Goal: Subscribe to service/newsletter

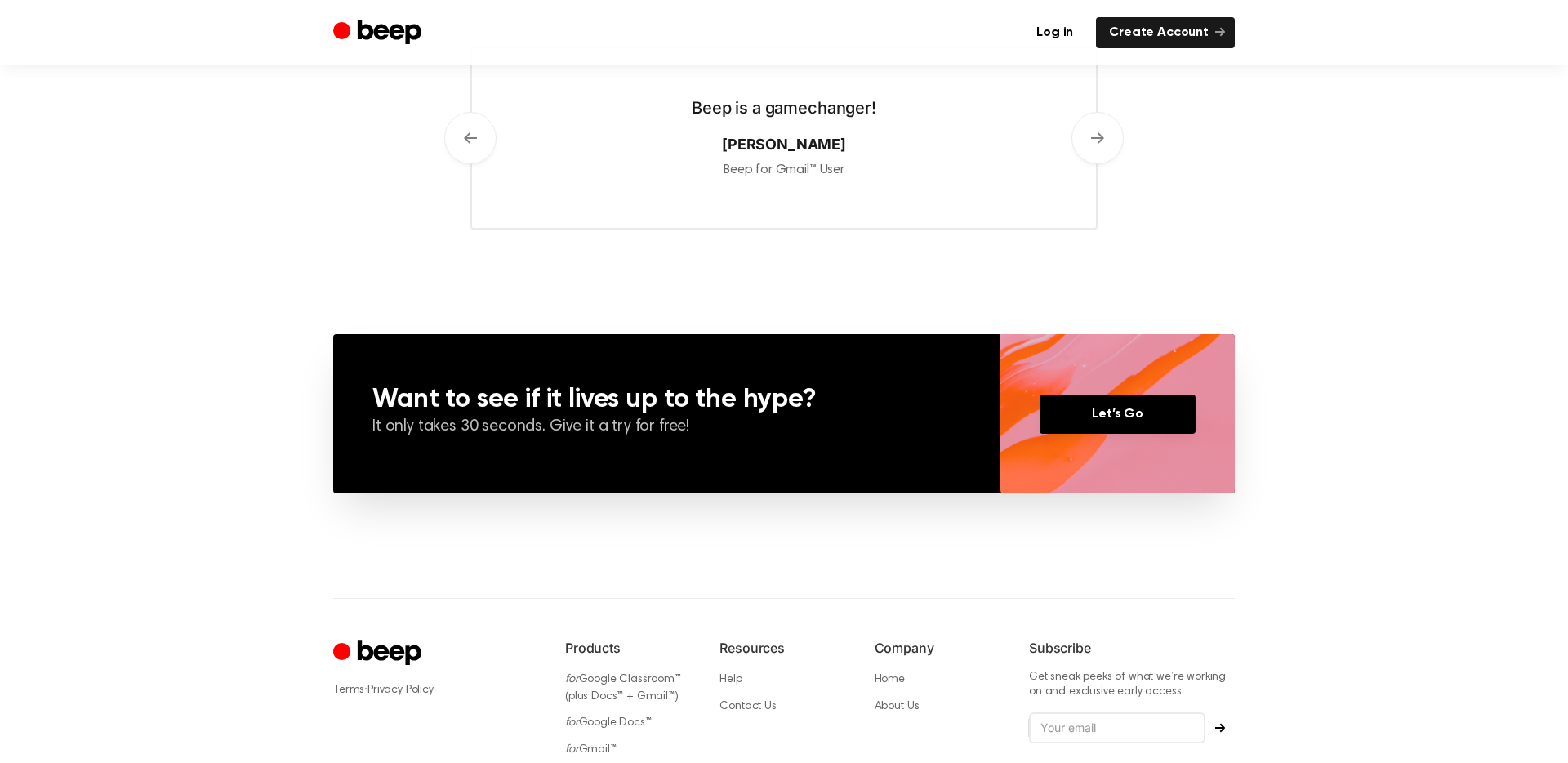
scroll to position [955, 0]
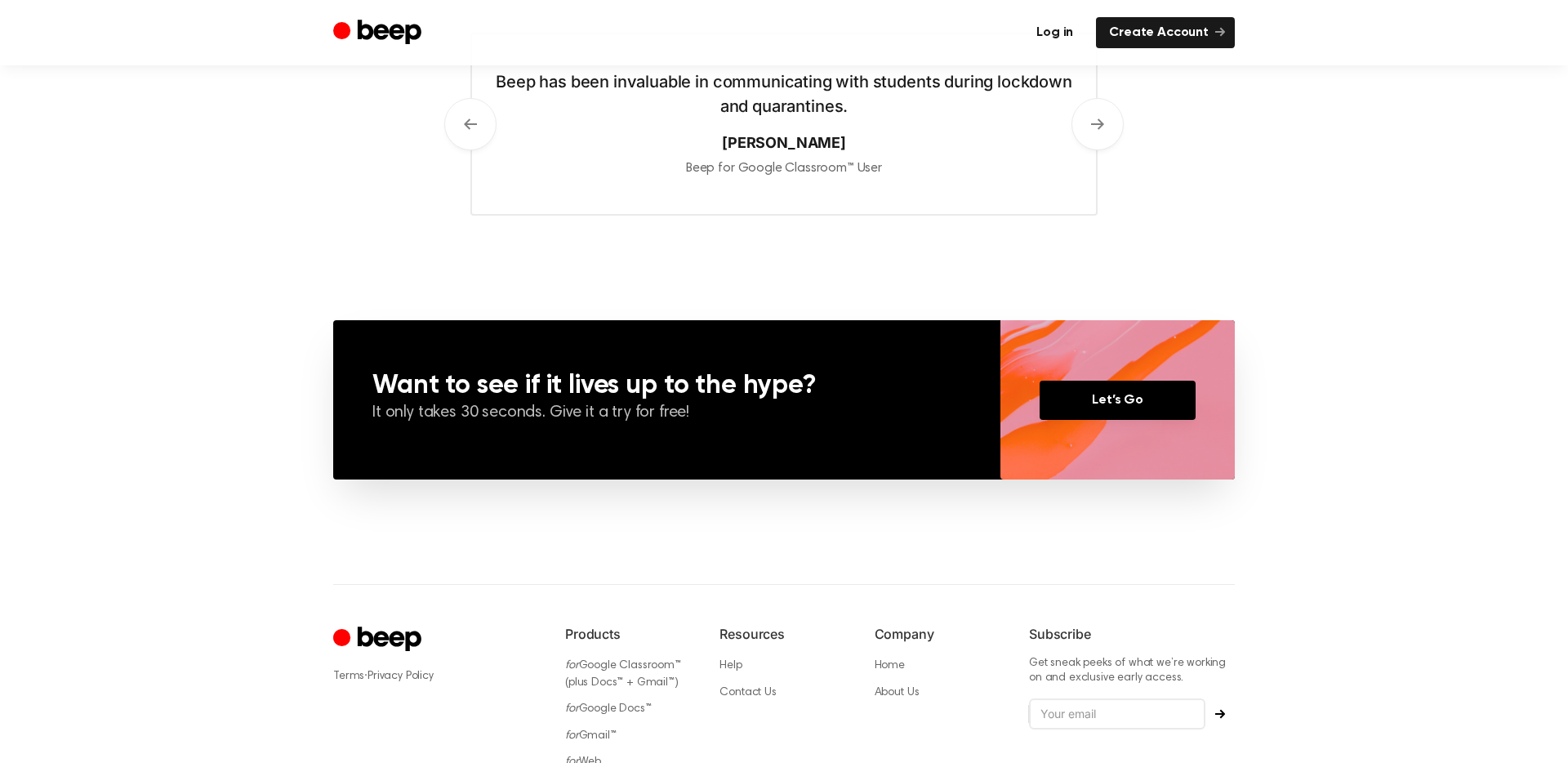
click at [1050, 20] on link "Log in" at bounding box center [1054, 32] width 63 height 31
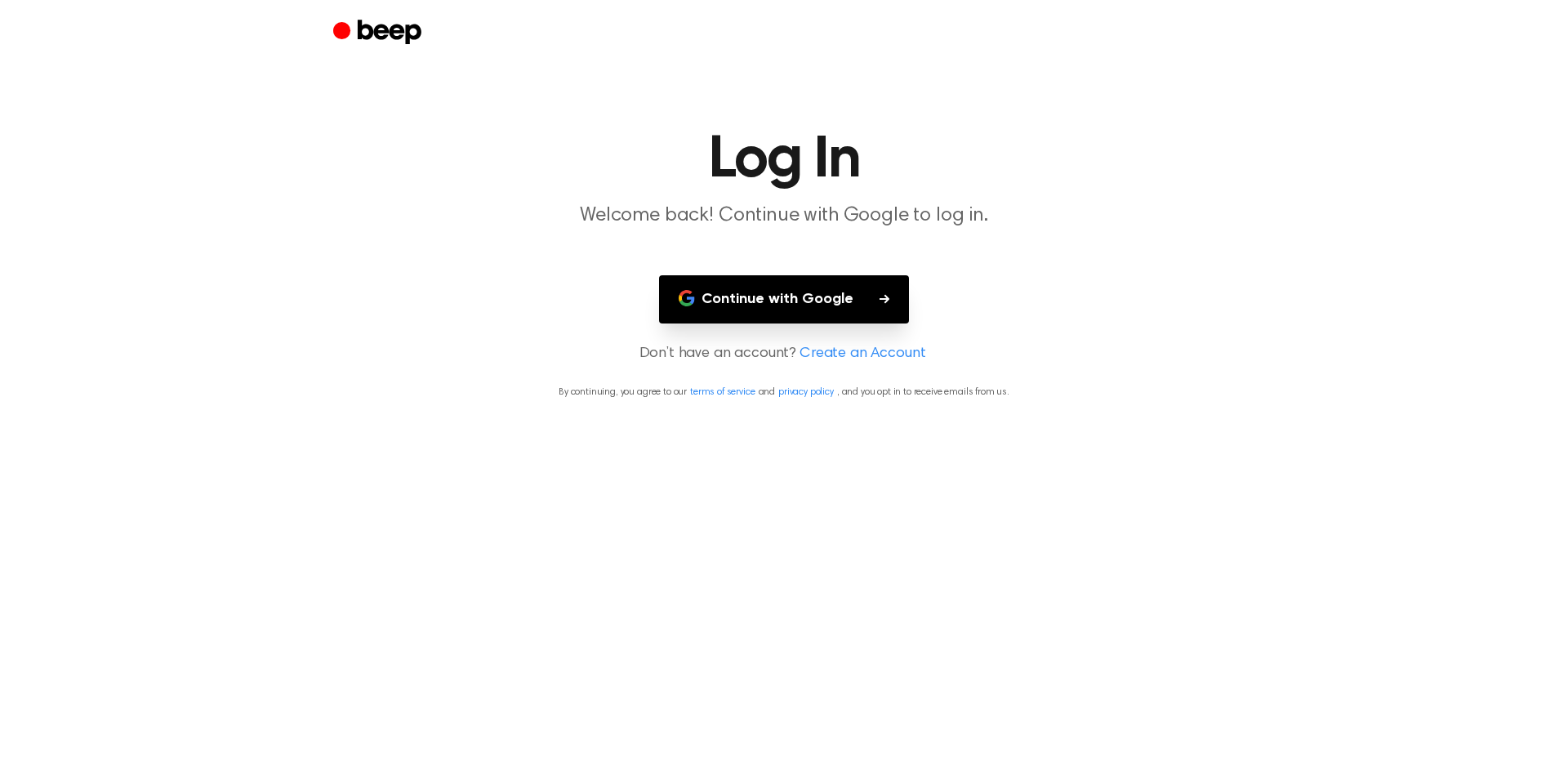
click at [853, 280] on button "Continue with Google" at bounding box center [784, 299] width 249 height 48
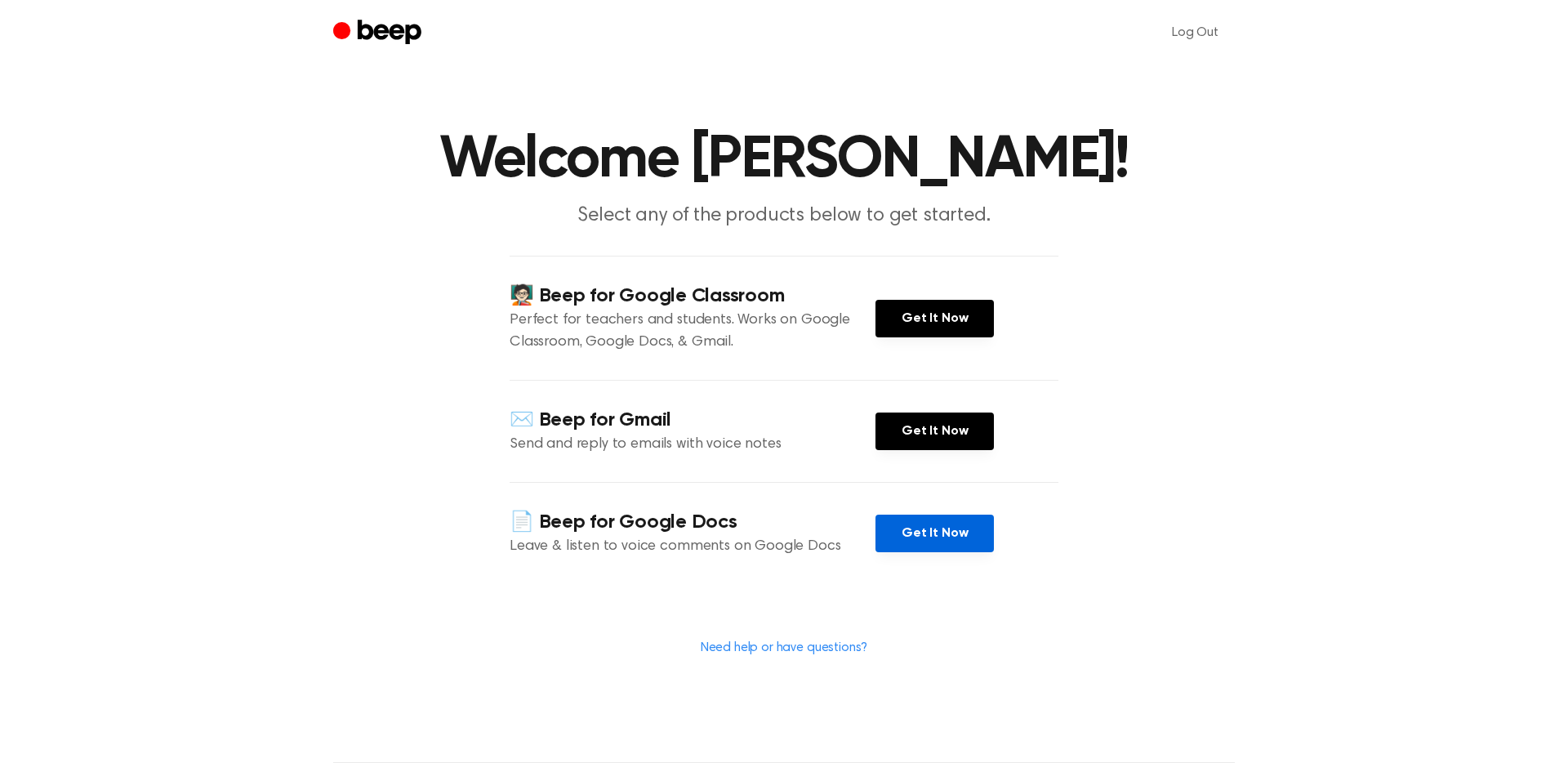
click at [933, 551] on link "Get It Now" at bounding box center [935, 534] width 119 height 38
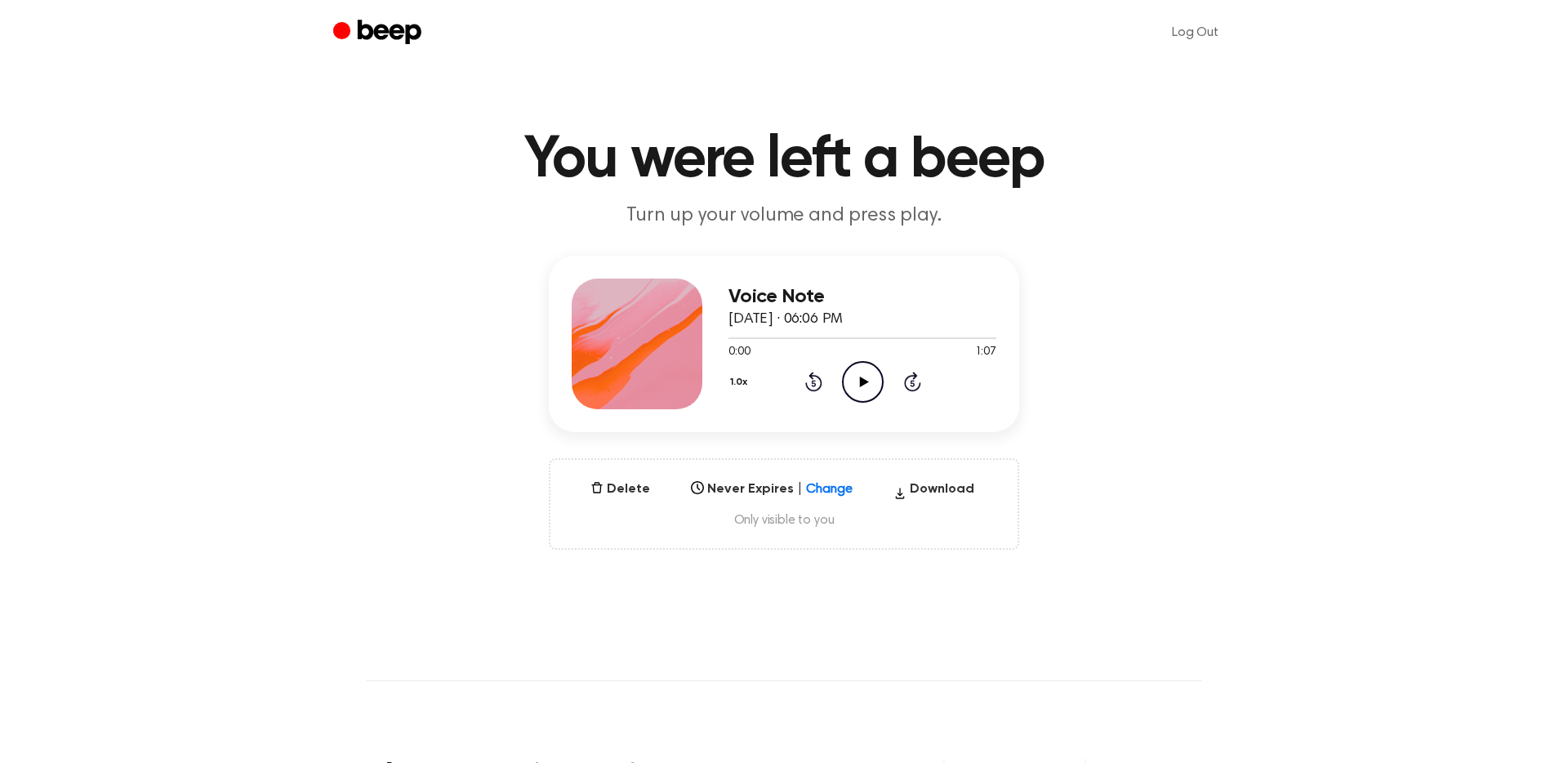
click at [866, 392] on icon "Play Audio" at bounding box center [863, 382] width 42 height 42
click at [631, 485] on button "Delete" at bounding box center [619, 489] width 73 height 20
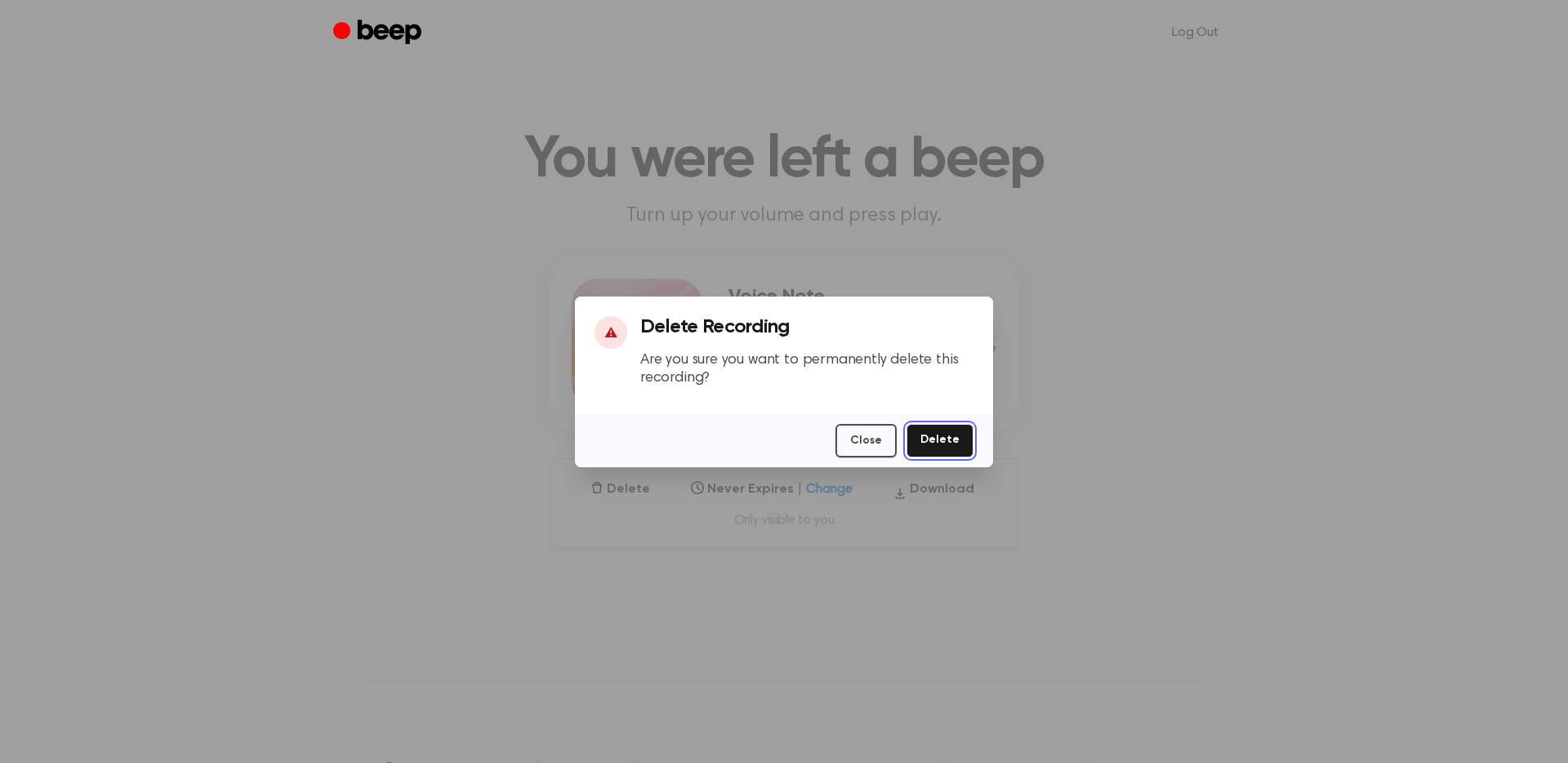
click at [939, 442] on button "Delete" at bounding box center [940, 441] width 67 height 34
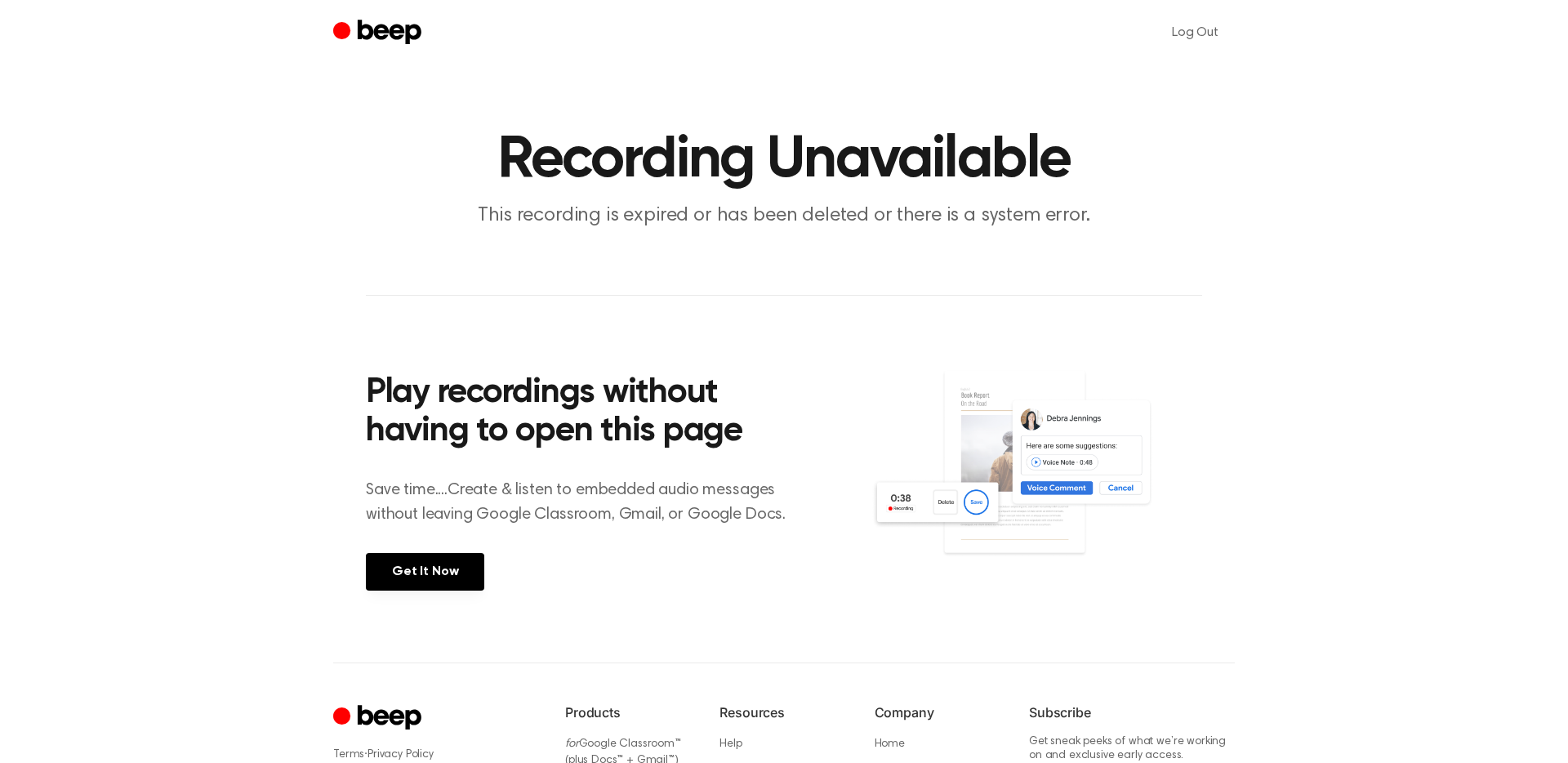
click at [395, 26] on icon "Beep" at bounding box center [390, 32] width 64 height 25
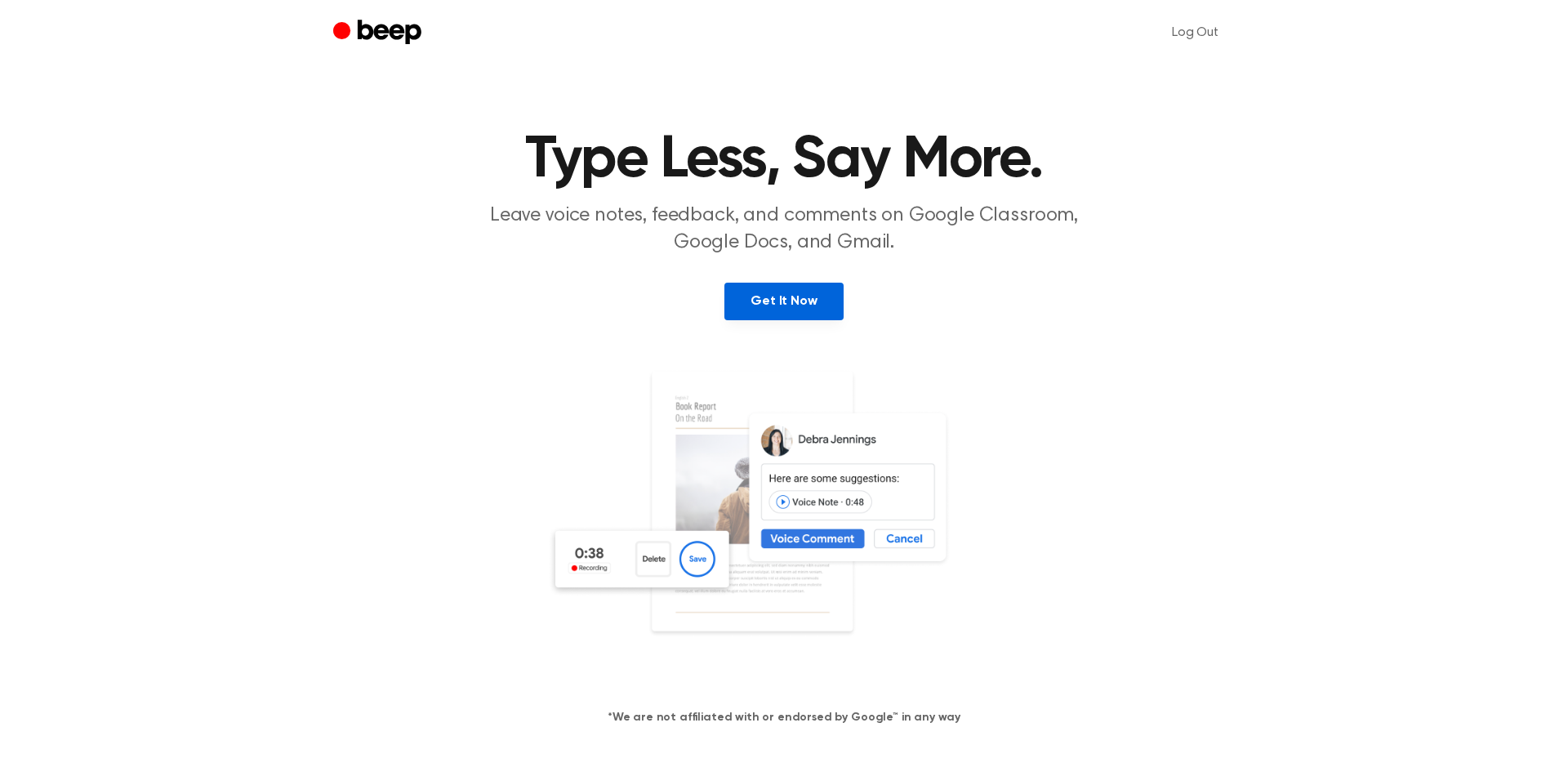
click at [790, 290] on link "Get It Now" at bounding box center [783, 301] width 119 height 38
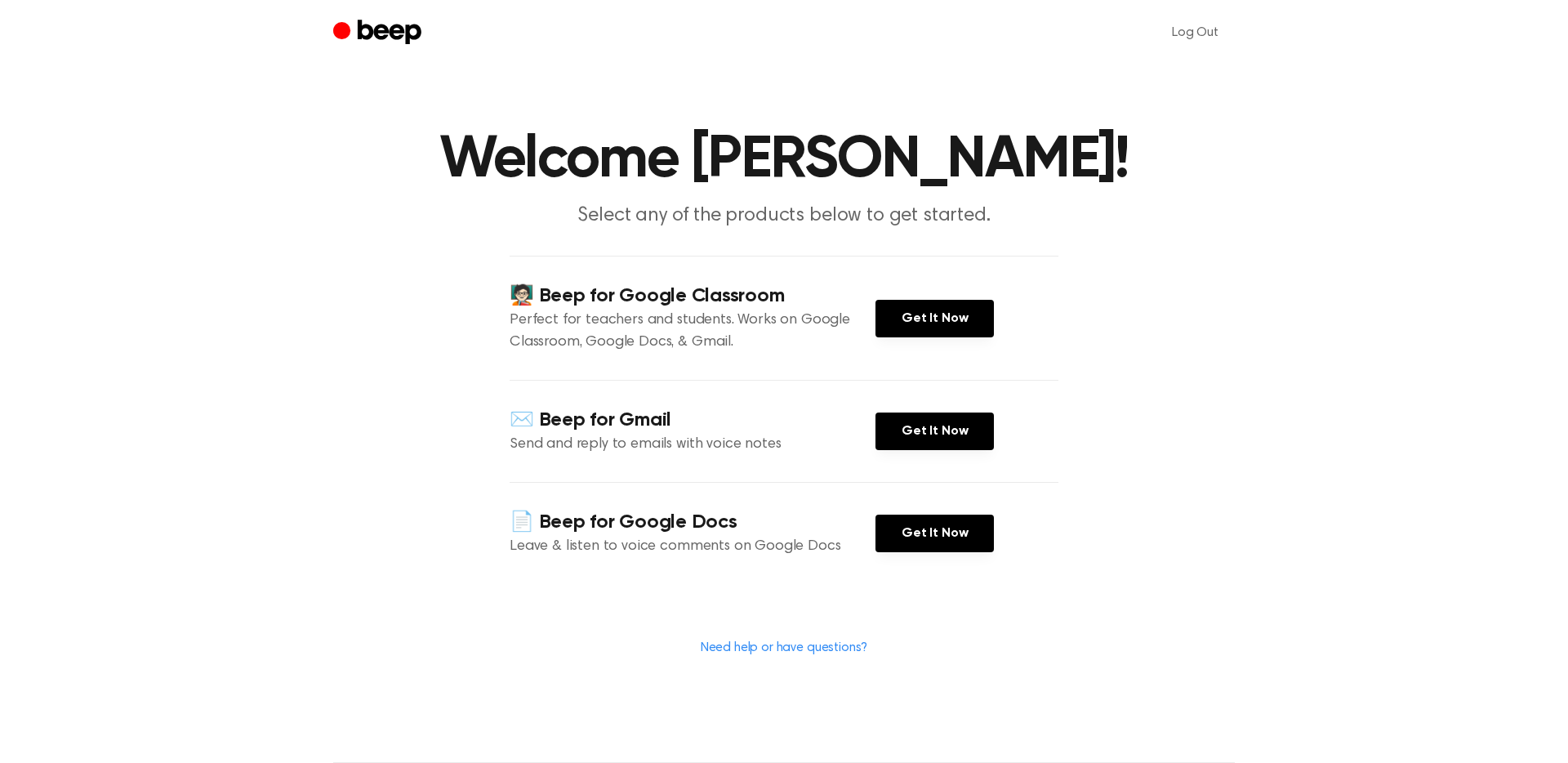
click at [1148, 174] on h1 "Welcome Eesha Kurella!" at bounding box center [784, 160] width 836 height 59
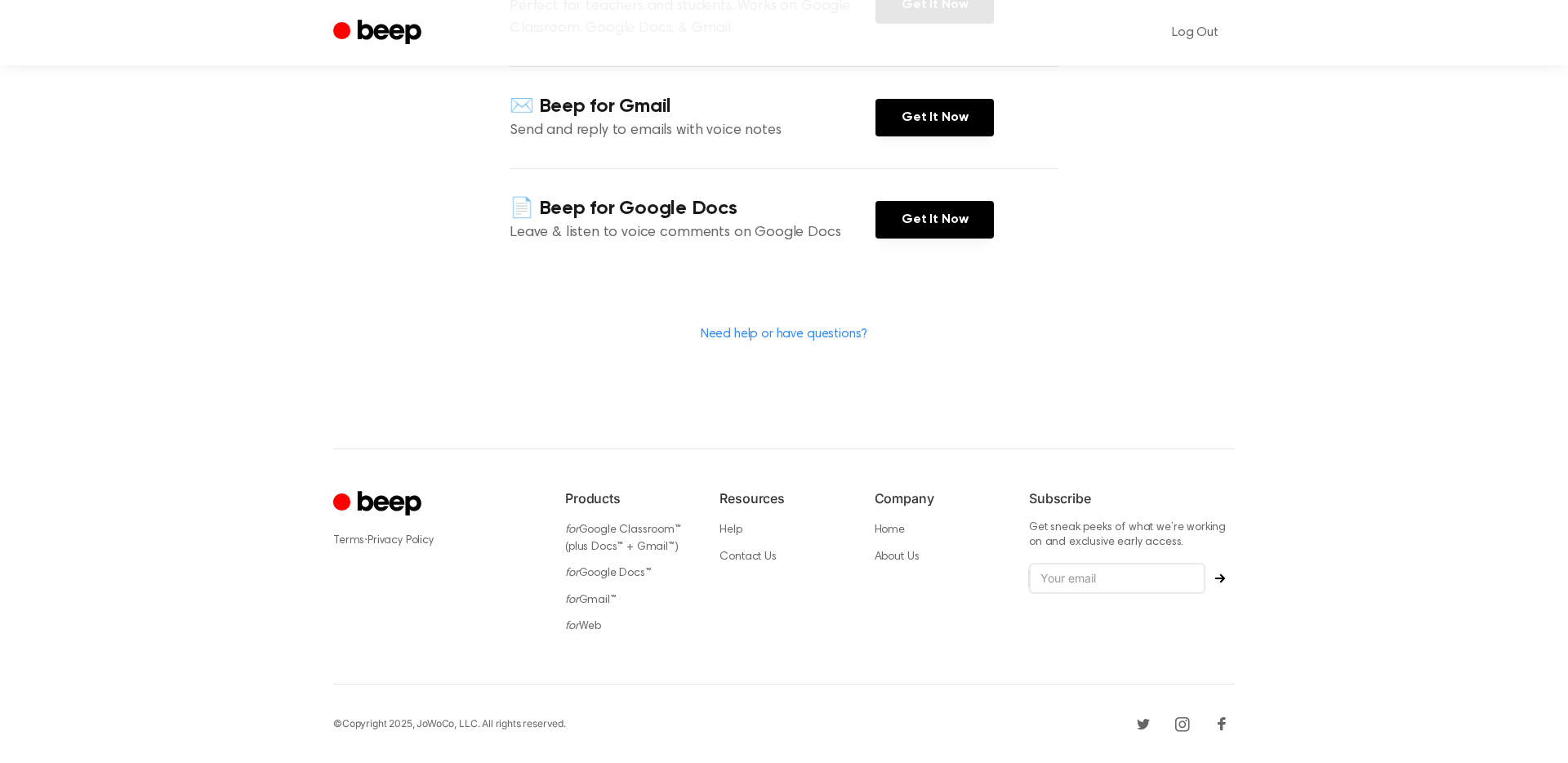
scroll to position [313, 0]
click at [372, 23] on icon "Beep" at bounding box center [379, 33] width 92 height 32
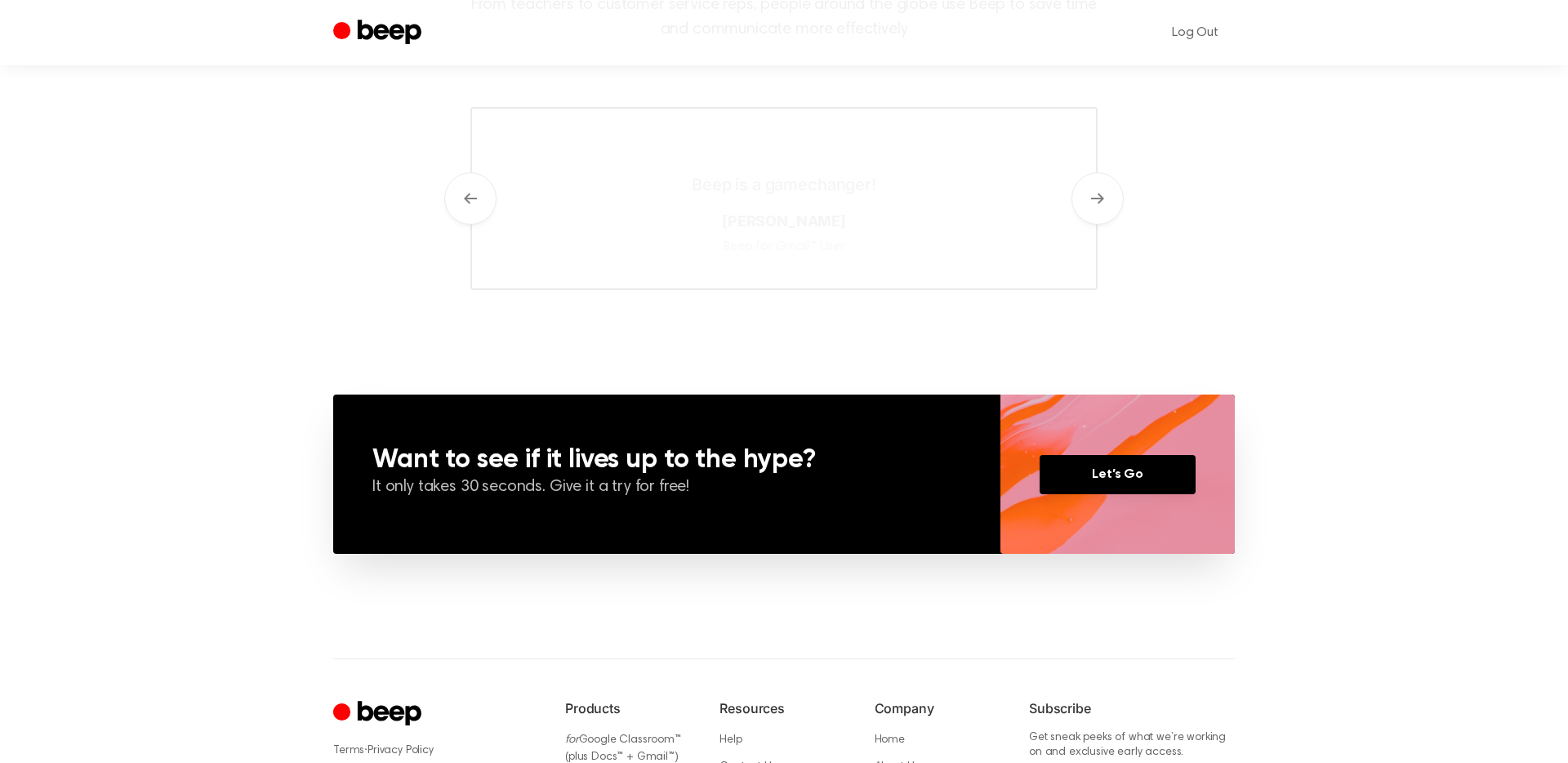
scroll to position [740, 0]
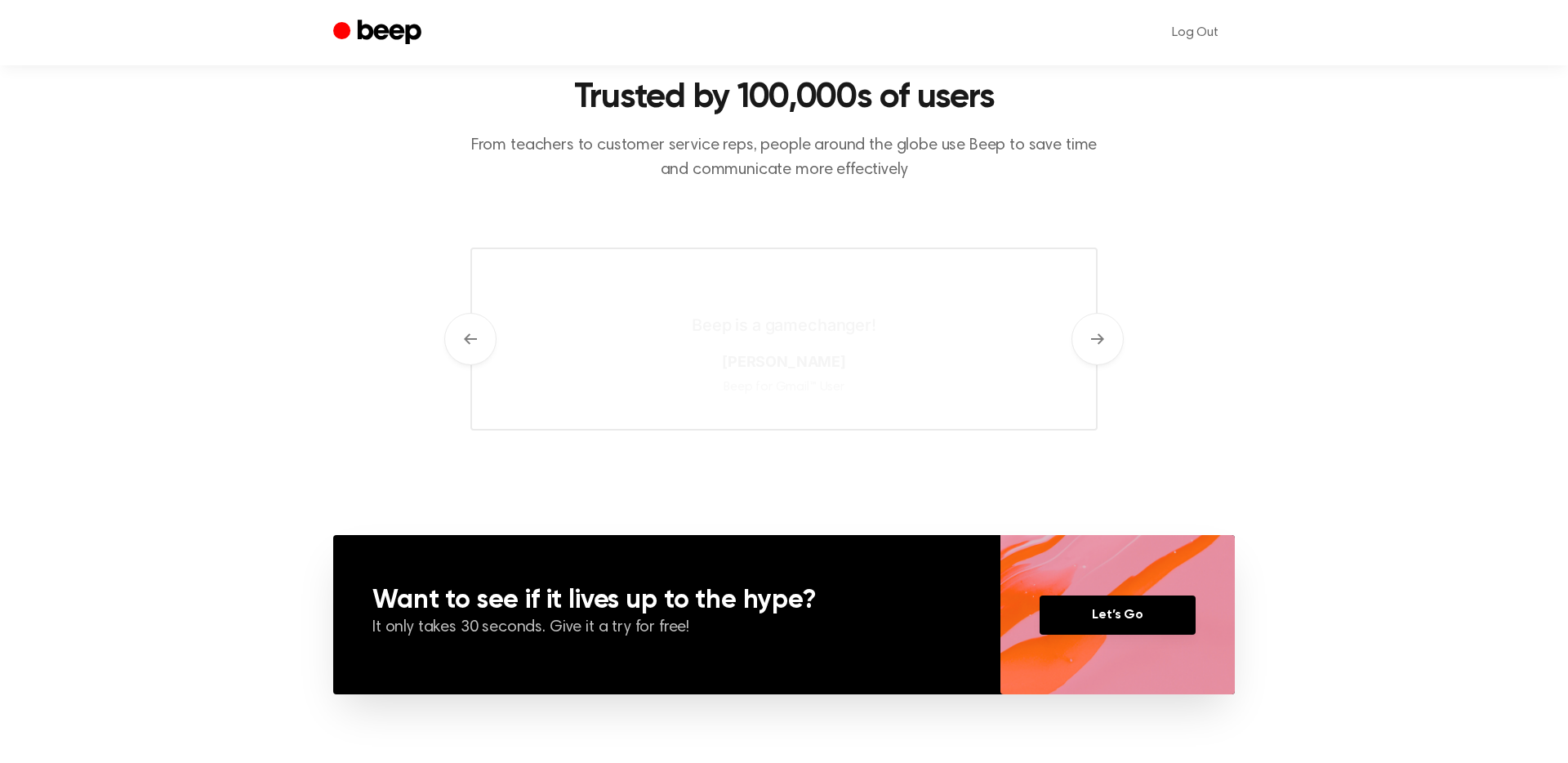
click at [1127, 340] on div "Trusted by 100,000s of users From teachers to customer service reps, people aro…" at bounding box center [784, 252] width 902 height 484
click at [1092, 358] on button "Next" at bounding box center [1097, 339] width 52 height 52
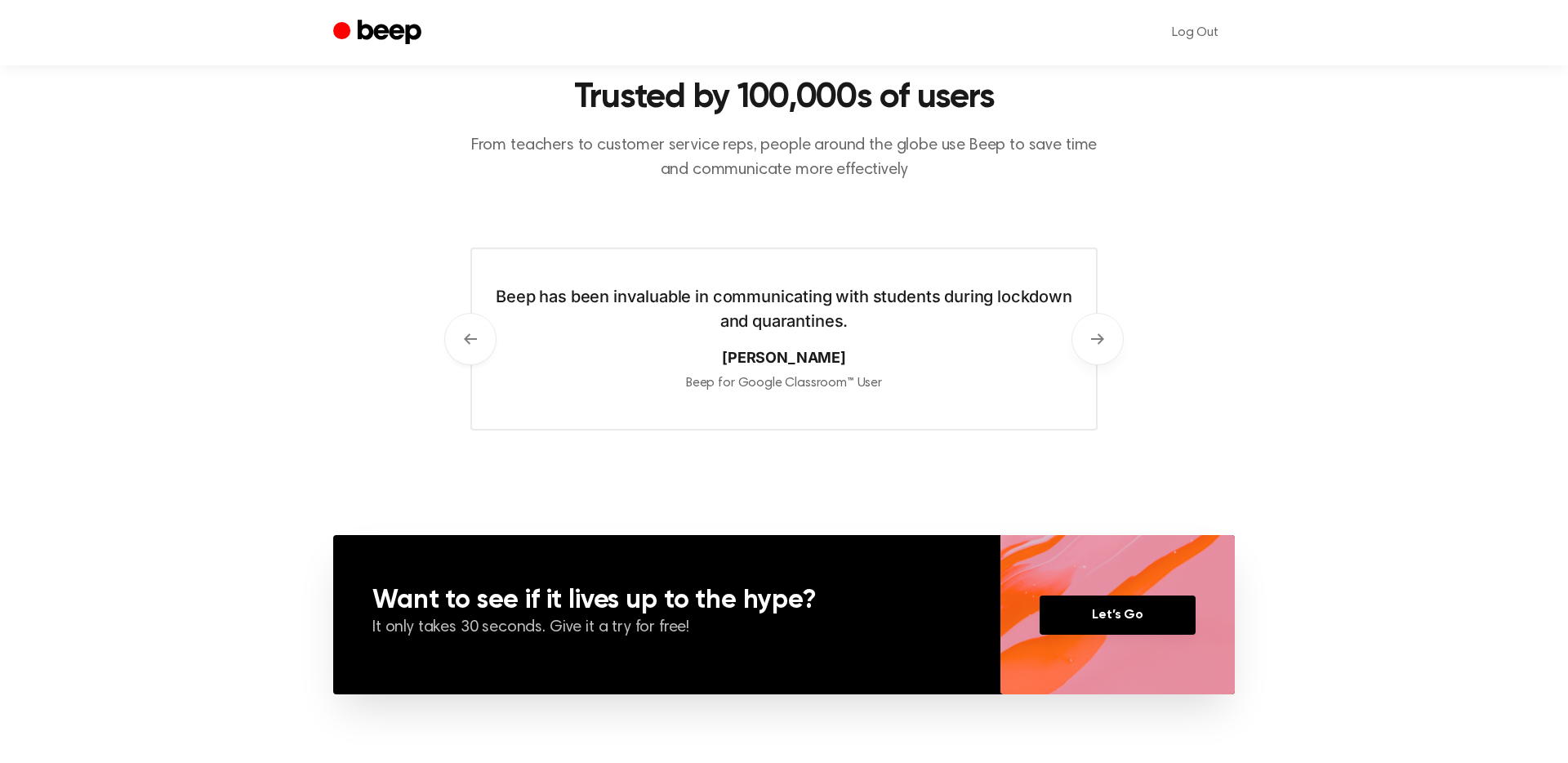
click at [1092, 358] on button "Next" at bounding box center [1097, 339] width 52 height 52
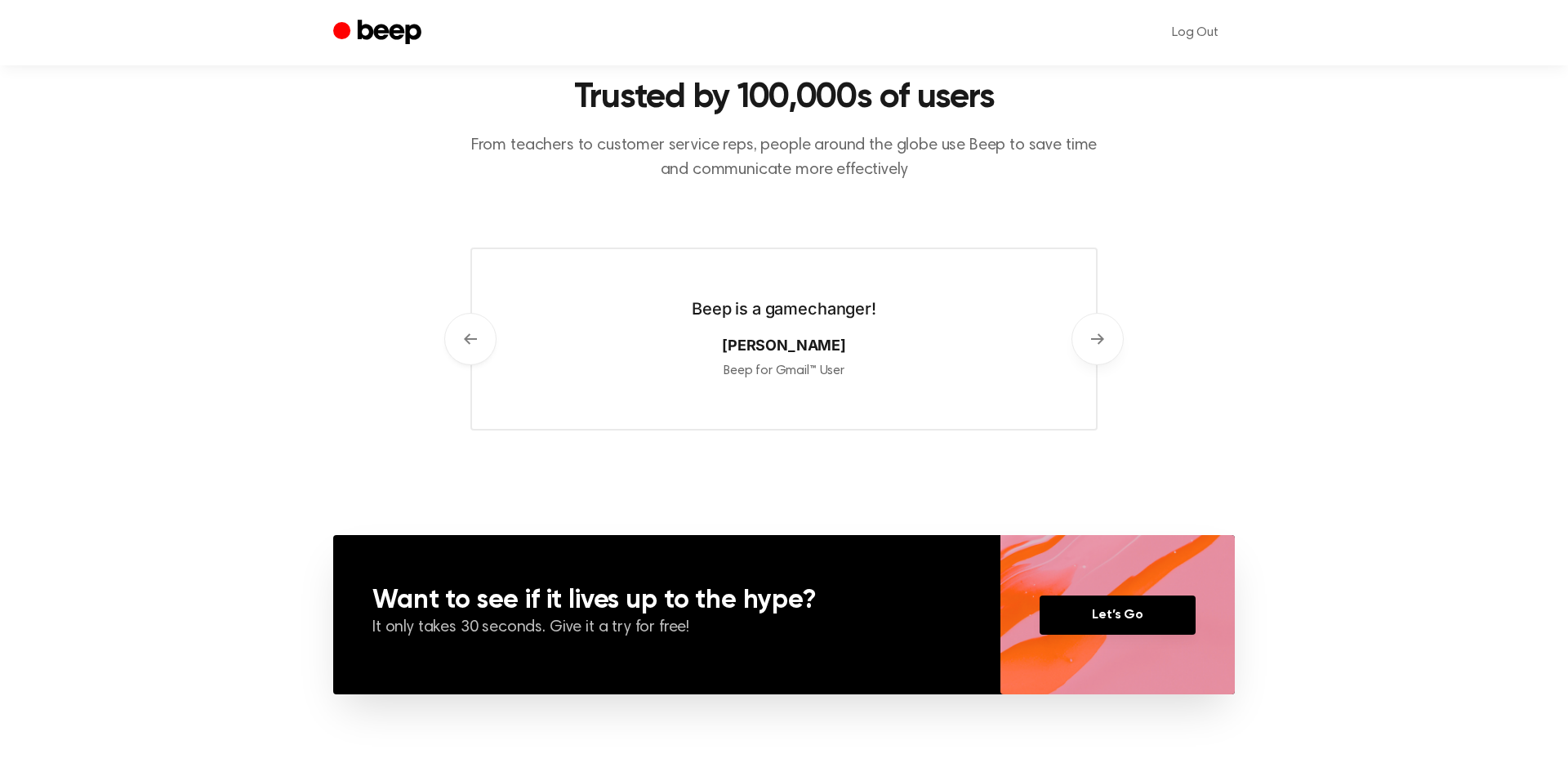
click at [1092, 358] on button "Next" at bounding box center [1097, 339] width 52 height 52
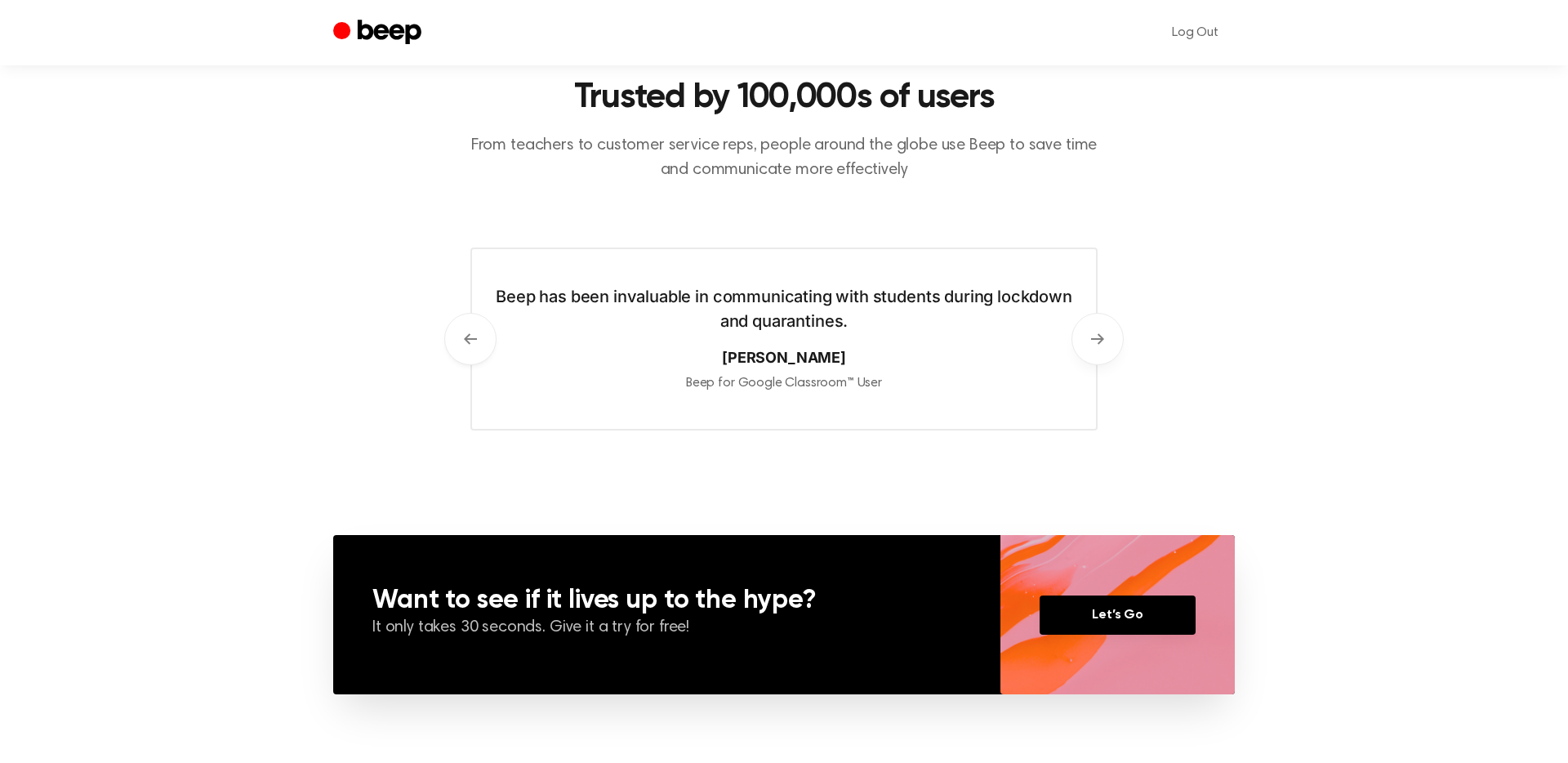
click at [1092, 358] on button "Next" at bounding box center [1097, 339] width 52 height 52
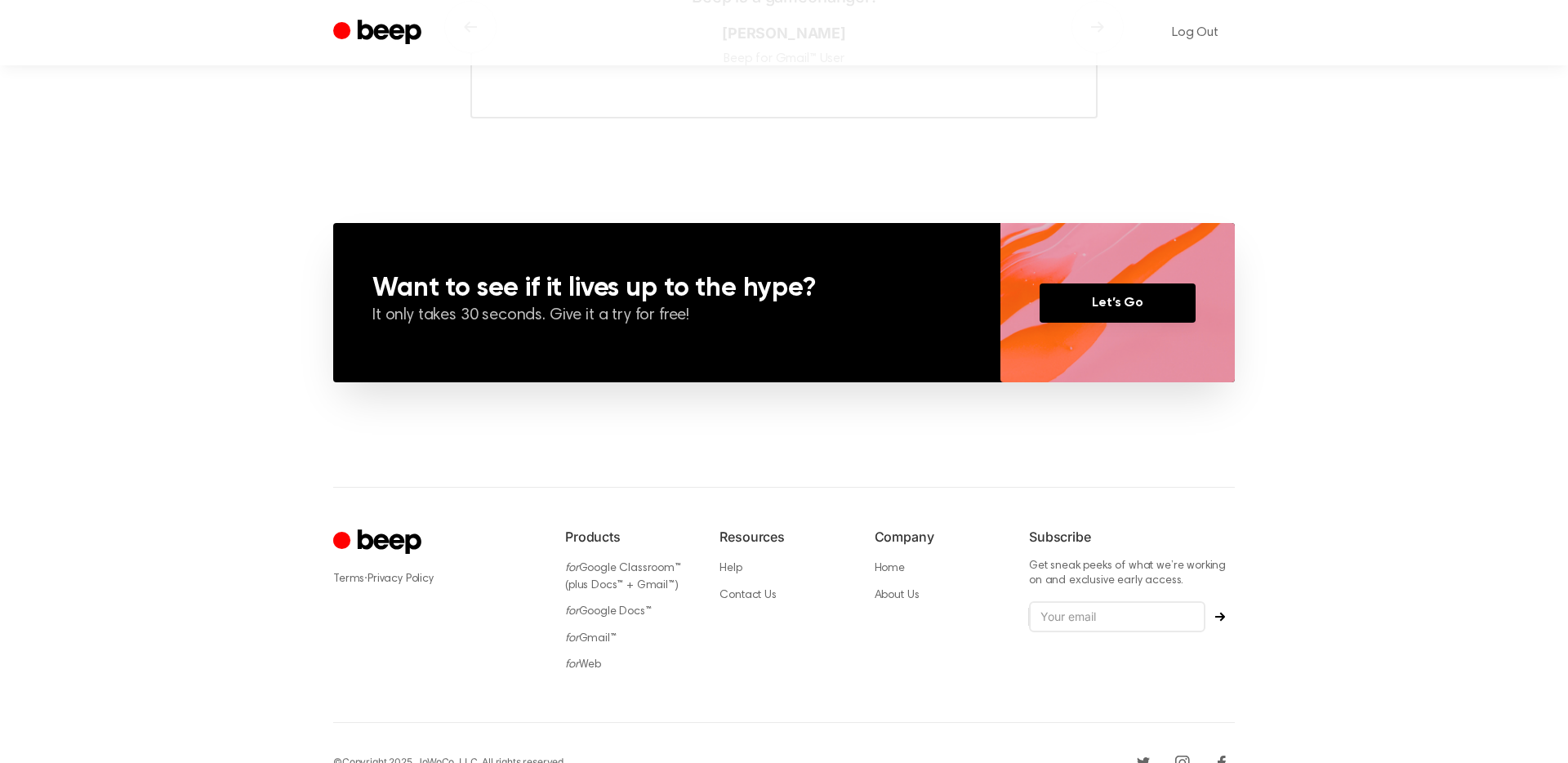
scroll to position [1091, 0]
